Goal: Task Accomplishment & Management: Manage account settings

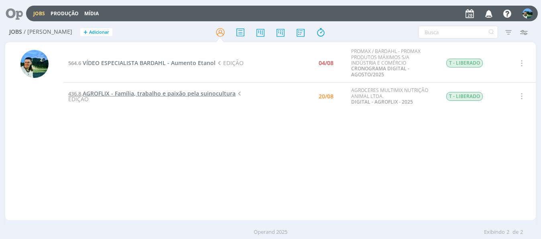
click at [206, 95] on span "AGROFLIX - Família, trabalho e paixão pela suinocultura" at bounding box center [159, 94] width 153 height 8
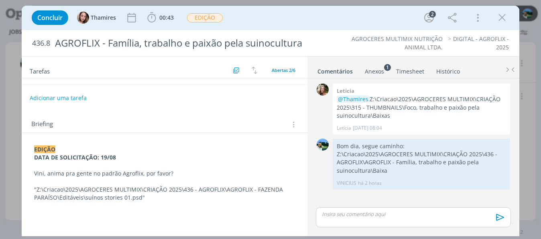
scroll to position [80, 0]
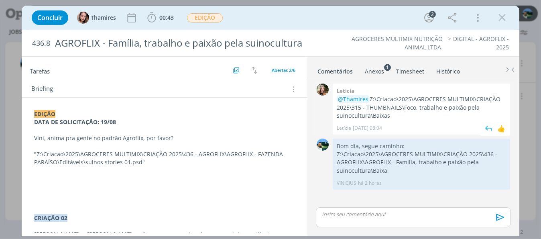
drag, startPoint x: 393, startPoint y: 118, endPoint x: 371, endPoint y: 98, distance: 30.4
click at [371, 98] on p "@Thamires Z:\Criacao\2025\AGROCERES MULTIMIX\CRIAÇÃO 2025\315 - THUMBNAILS\Foco…" at bounding box center [422, 107] width 170 height 25
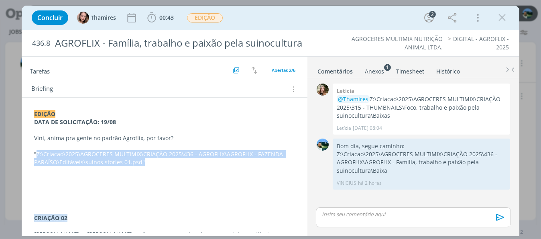
drag, startPoint x: 37, startPoint y: 151, endPoint x: 150, endPoint y: 158, distance: 113.9
click at [150, 158] on p ""Z:\Criacao\2025\AGROCERES MULTIMIX\CRIAÇÃO 2025\436 - AGROFLIX\AGROFLIX - FAZE…" at bounding box center [164, 158] width 261 height 16
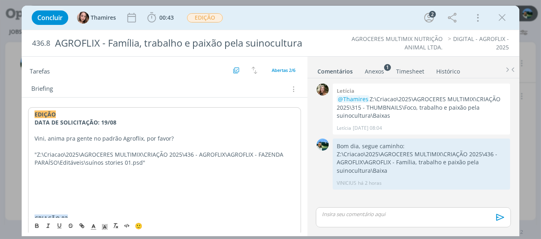
click at [145, 167] on p "dialog" at bounding box center [165, 171] width 260 height 8
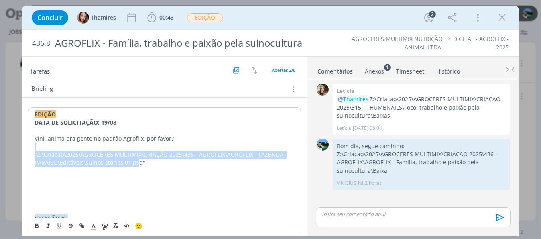
drag, startPoint x: 138, startPoint y: 161, endPoint x: 139, endPoint y: 165, distance: 4.2
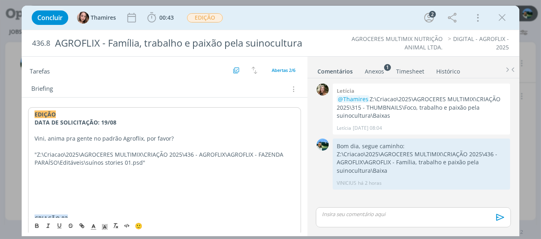
click at [144, 168] on p "dialog" at bounding box center [165, 171] width 260 height 8
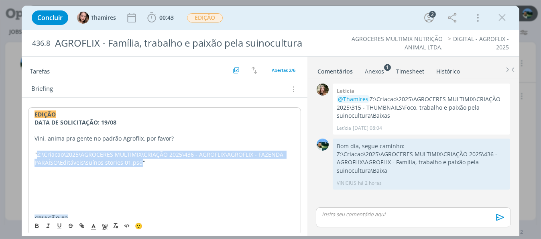
drag, startPoint x: 140, startPoint y: 161, endPoint x: 37, endPoint y: 153, distance: 103.5
click at [37, 153] on p ""Z:\Criacao\2025\AGROCERES MULTIMIX\CRIAÇÃO 2025\436 - AGROFLIX\AGROFLIX - FAZE…" at bounding box center [165, 159] width 260 height 16
copy p "Z:\Criacao\2025\AGROCERES MULTIMIX\CRIAÇÃO 2025\436 - AGROFLIX\AGROFLIX - FAZEN…"
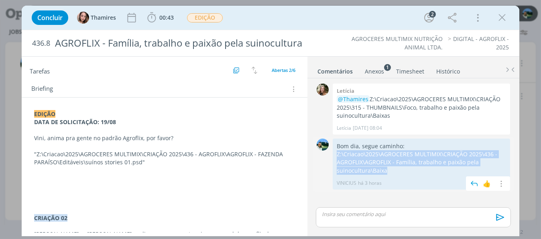
drag, startPoint x: 386, startPoint y: 172, endPoint x: 338, endPoint y: 156, distance: 50.2
click at [338, 156] on p "Z:\Criacao\2025\AGROCERES MULTIMIX\CRIAÇÃO 2025\436 - AGROFLIX\AGROFLIX - Famíl…" at bounding box center [422, 162] width 170 height 25
copy p "Z:\Criacao\2025\AGROCERES MULTIMIX\CRIAÇÃO 2025\436 - AGROFLIX\AGROFLIX - Famíl…"
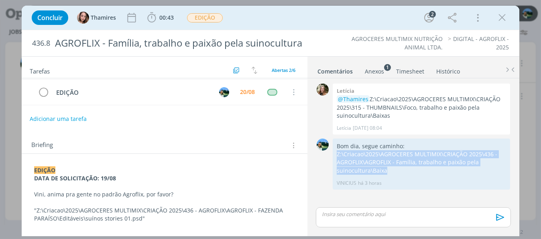
scroll to position [0, 0]
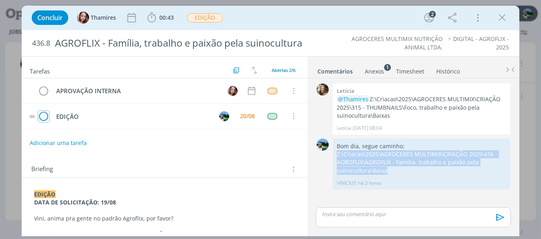
click at [41, 117] on icon "dialog" at bounding box center [43, 116] width 11 height 12
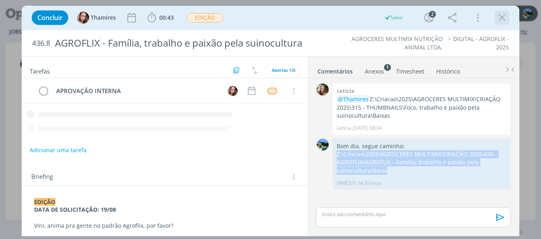
click at [505, 20] on icon "dialog" at bounding box center [502, 18] width 12 height 12
